Goal: Register for event/course

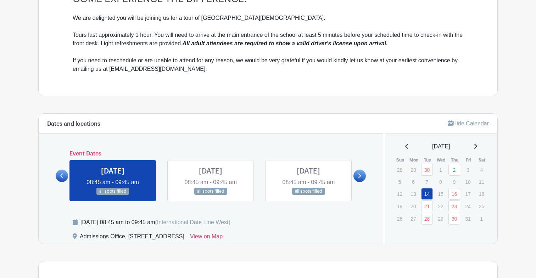
scroll to position [267, 0]
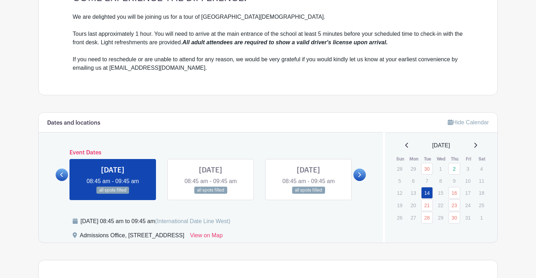
click at [358, 174] on icon at bounding box center [359, 174] width 3 height 5
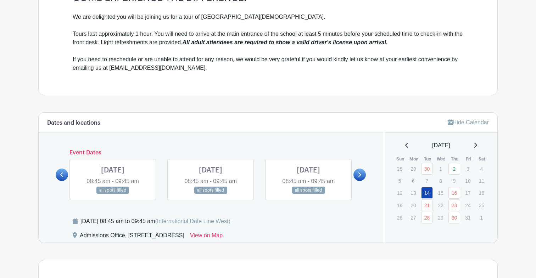
click at [358, 174] on icon at bounding box center [359, 174] width 3 height 5
click at [211, 194] on link at bounding box center [211, 194] width 0 height 0
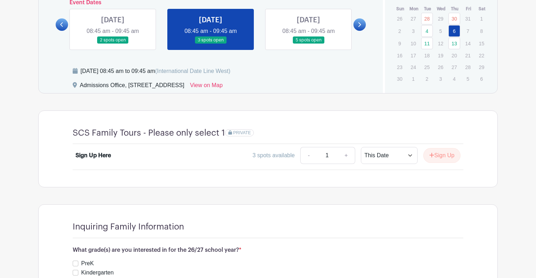
scroll to position [419, 0]
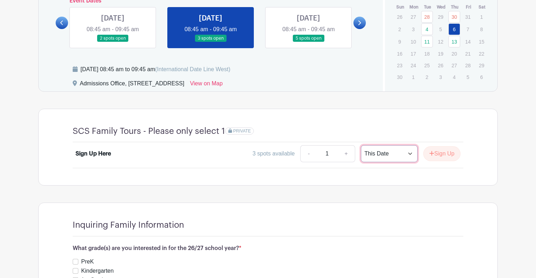
select select "select_dates"
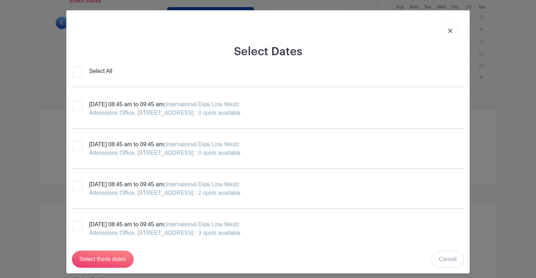
scroll to position [136, 0]
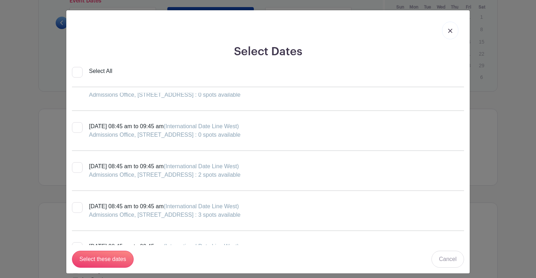
click at [78, 208] on div at bounding box center [77, 207] width 11 height 11
click at [77, 207] on input "Thursday, November 06, 2025 at 08:45 am to 09:45 am (International Date Line We…" at bounding box center [74, 204] width 5 height 5
checkbox input "true"
click at [100, 257] on input "Select these dates" at bounding box center [103, 259] width 62 height 17
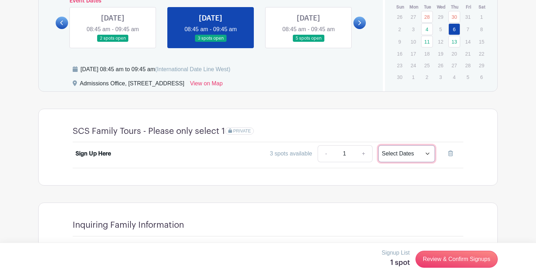
select select "this_date"
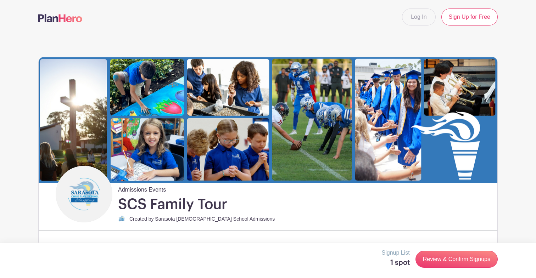
scroll to position [0, 0]
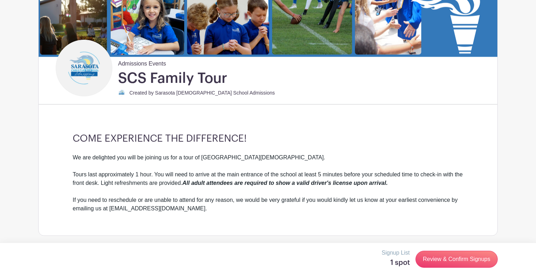
scroll to position [129, 0]
